Goal: Information Seeking & Learning: Understand process/instructions

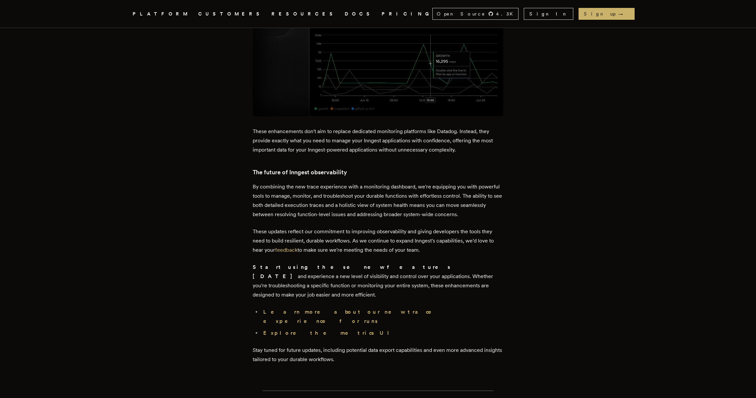
scroll to position [1668, 0]
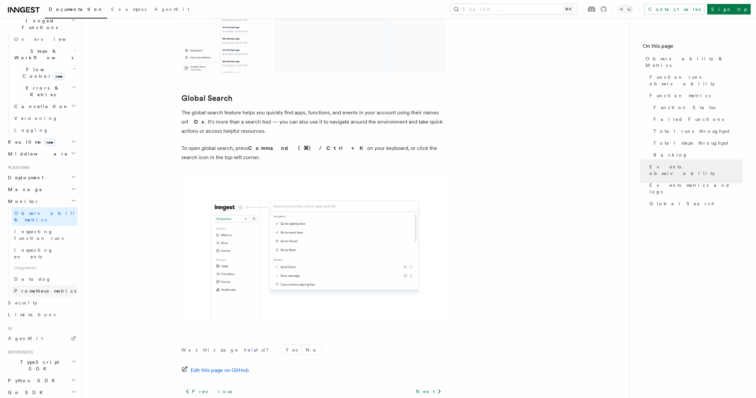
scroll to position [199, 0]
click at [74, 356] on icon "button" at bounding box center [73, 358] width 5 height 5
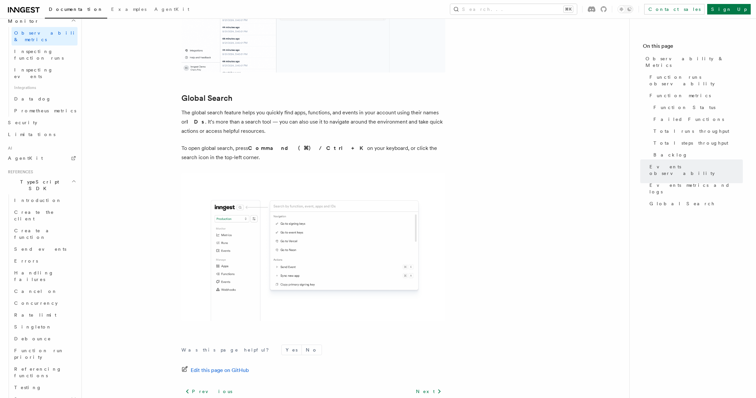
scroll to position [378, 0]
click at [34, 196] on span "Introduction" at bounding box center [37, 198] width 47 height 5
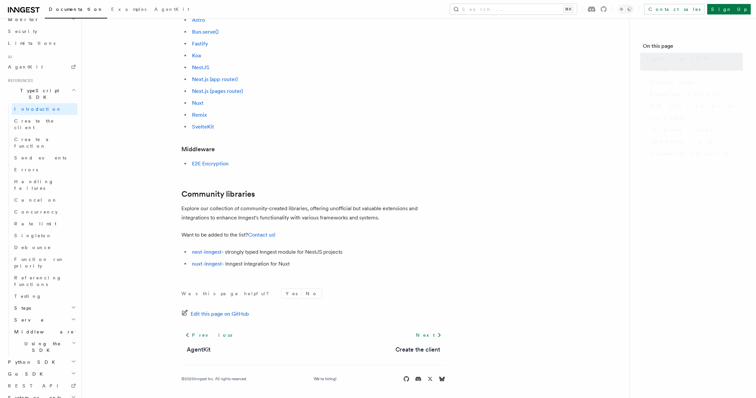
scroll to position [343, 0]
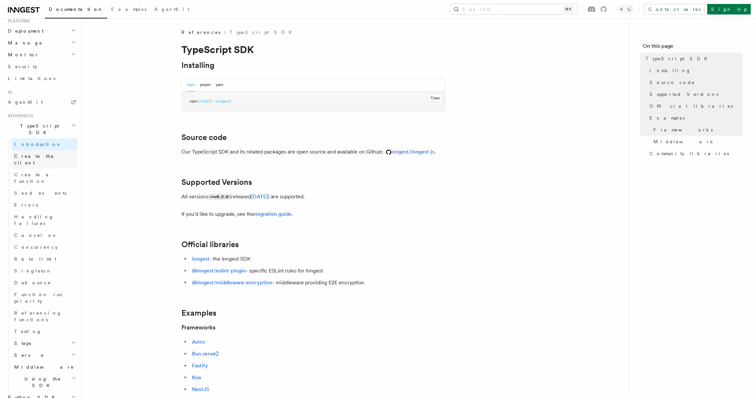
click at [31, 154] on span "Create the client" at bounding box center [34, 160] width 40 height 12
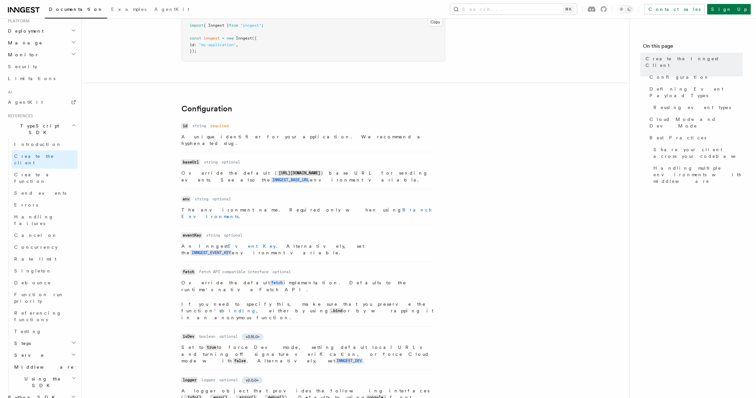
scroll to position [76, 0]
